Goal: Find specific page/section: Find specific page/section

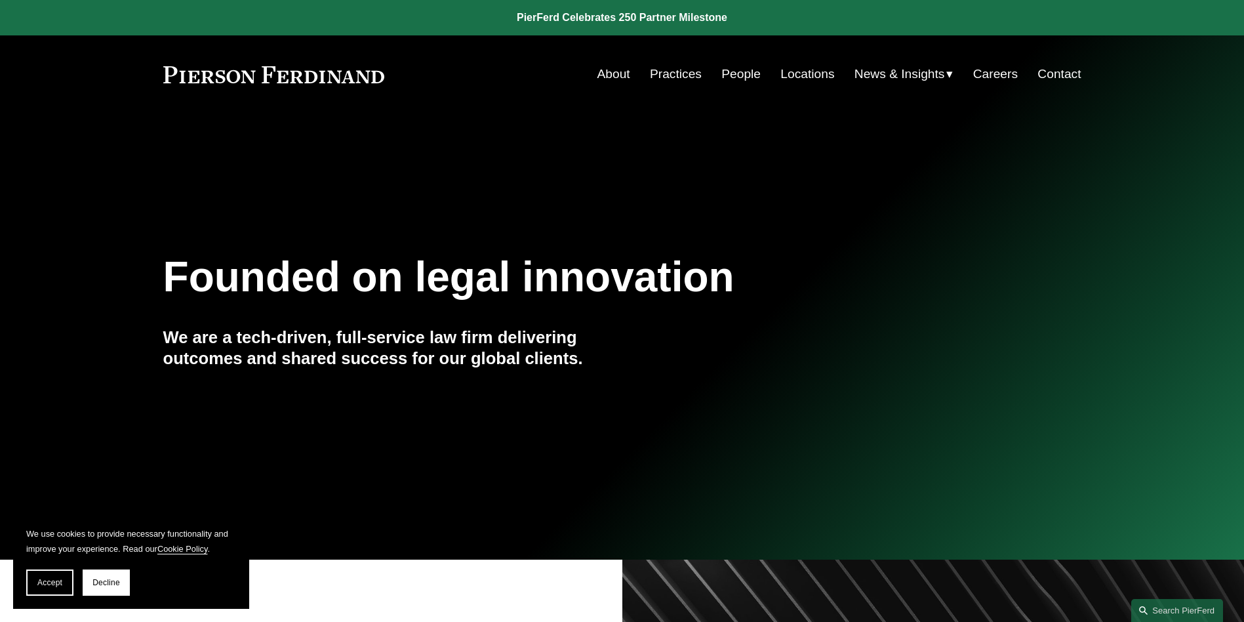
click at [731, 73] on link "People" at bounding box center [740, 74] width 39 height 25
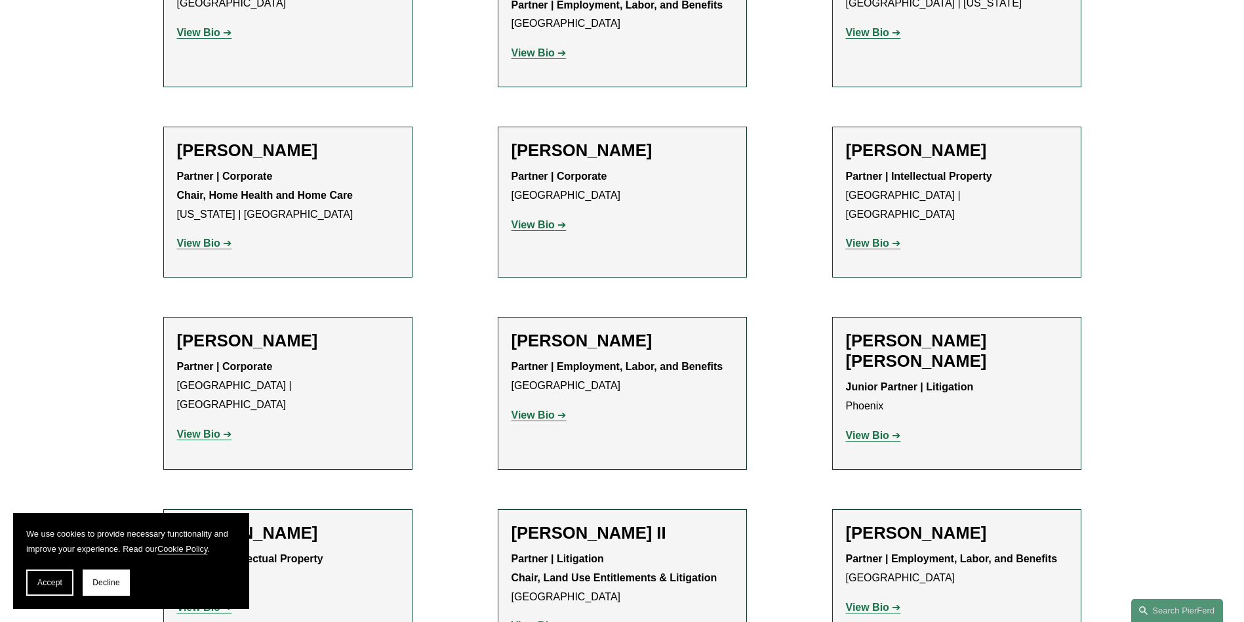
scroll to position [983, 0]
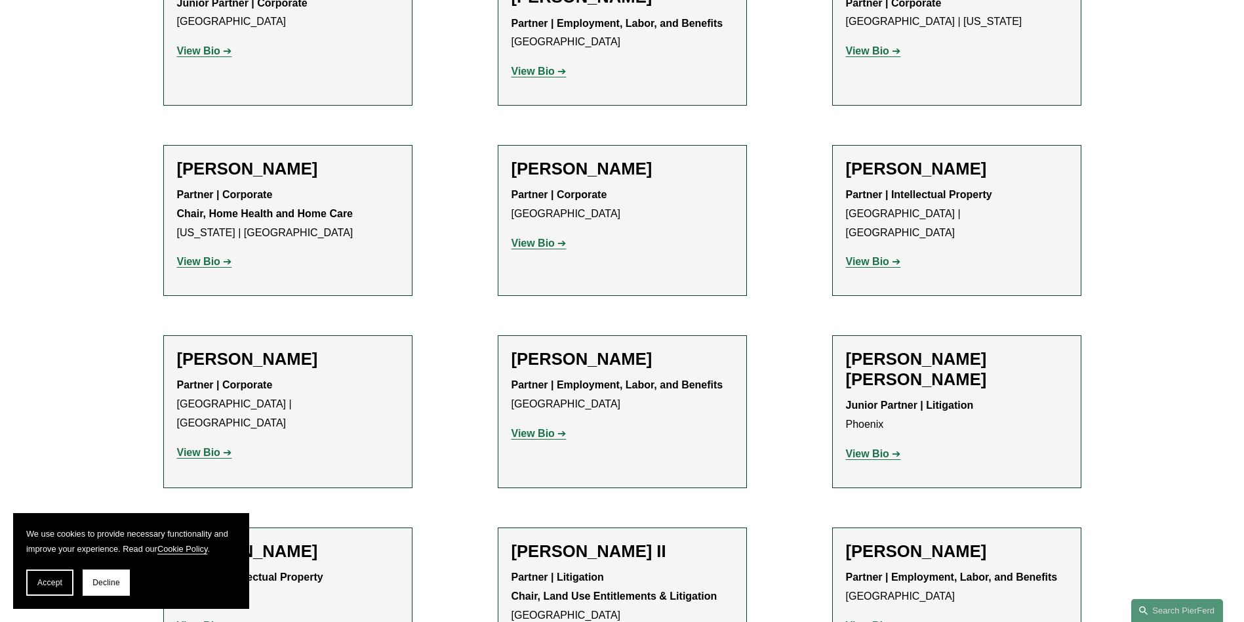
click at [550, 245] on strong "View Bio" at bounding box center [532, 242] width 43 height 11
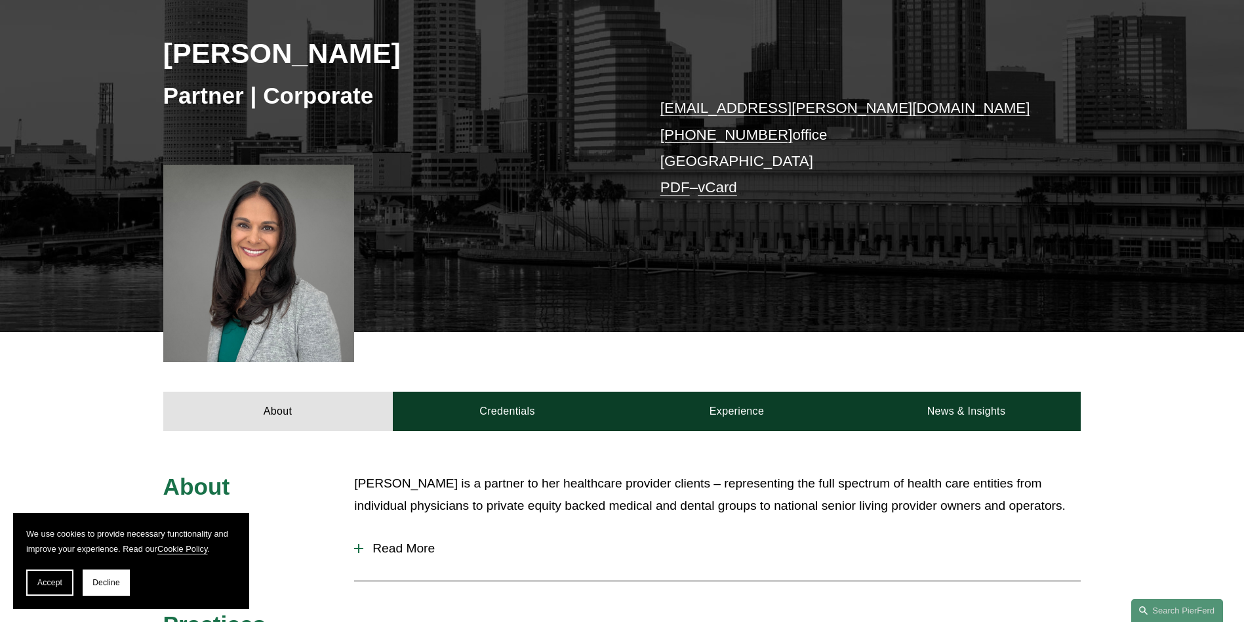
scroll to position [262, 0]
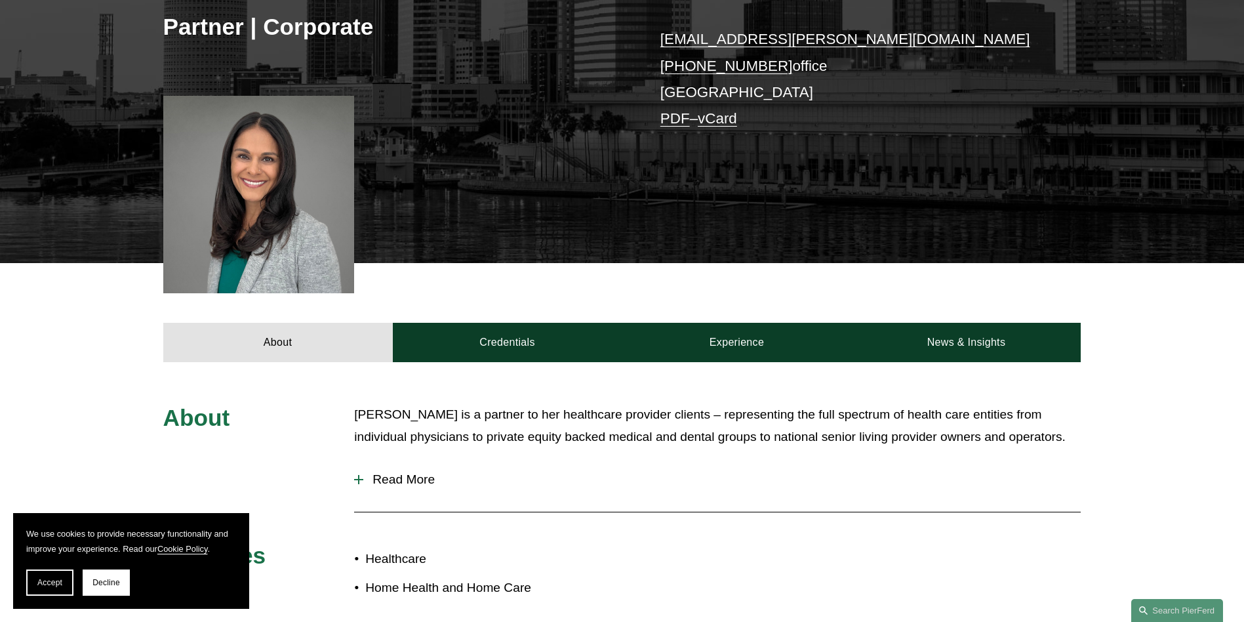
click at [296, 180] on div at bounding box center [258, 194] width 191 height 197
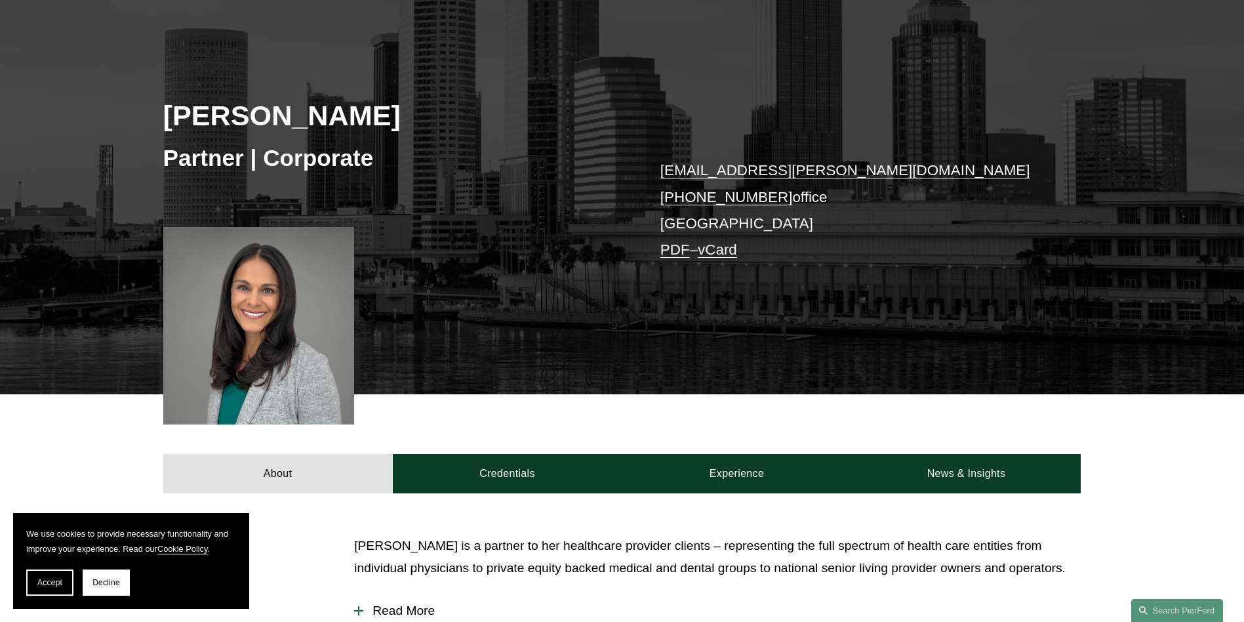
scroll to position [0, 0]
